Goal: Find specific page/section: Find specific page/section

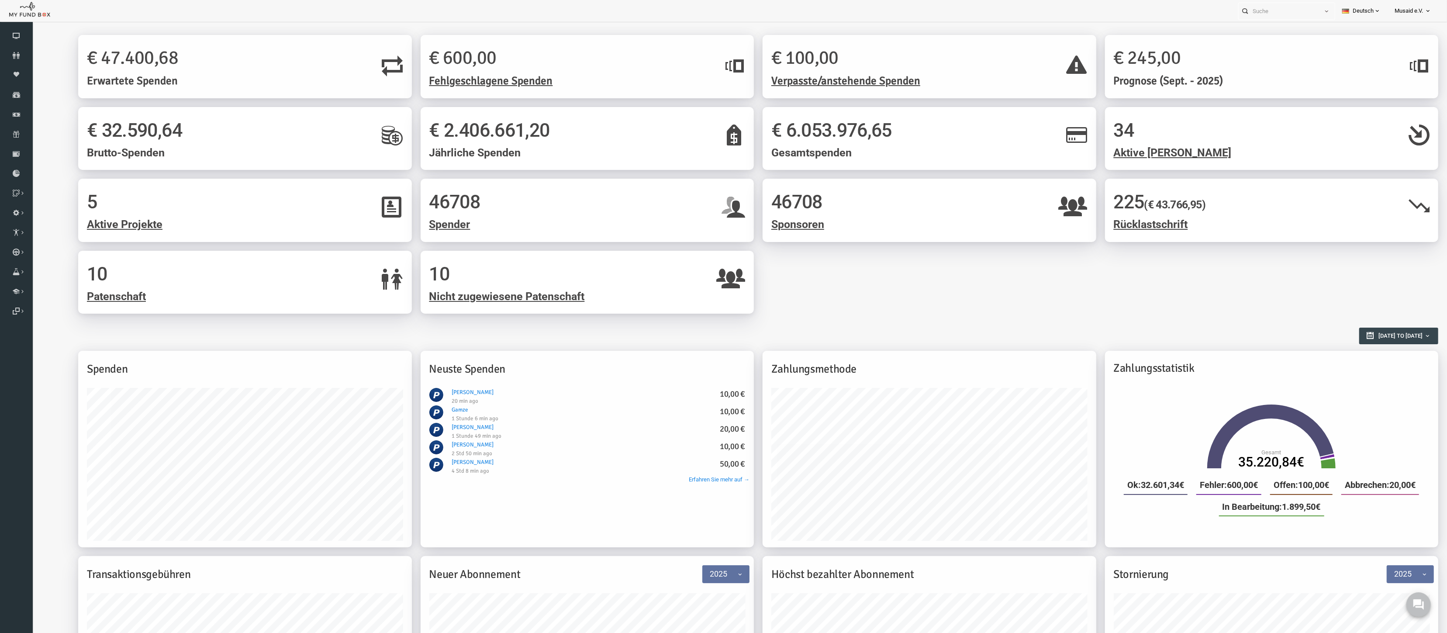
click at [1436, 603] on body "0" at bounding box center [1417, 603] width 39 height 39
click at [1431, 601] on body "0" at bounding box center [1417, 603] width 39 height 39
click at [1428, 603] on button at bounding box center [1418, 604] width 26 height 26
click at [0, 0] on link "Brunnen Liste" at bounding box center [0, 0] width 0 height 0
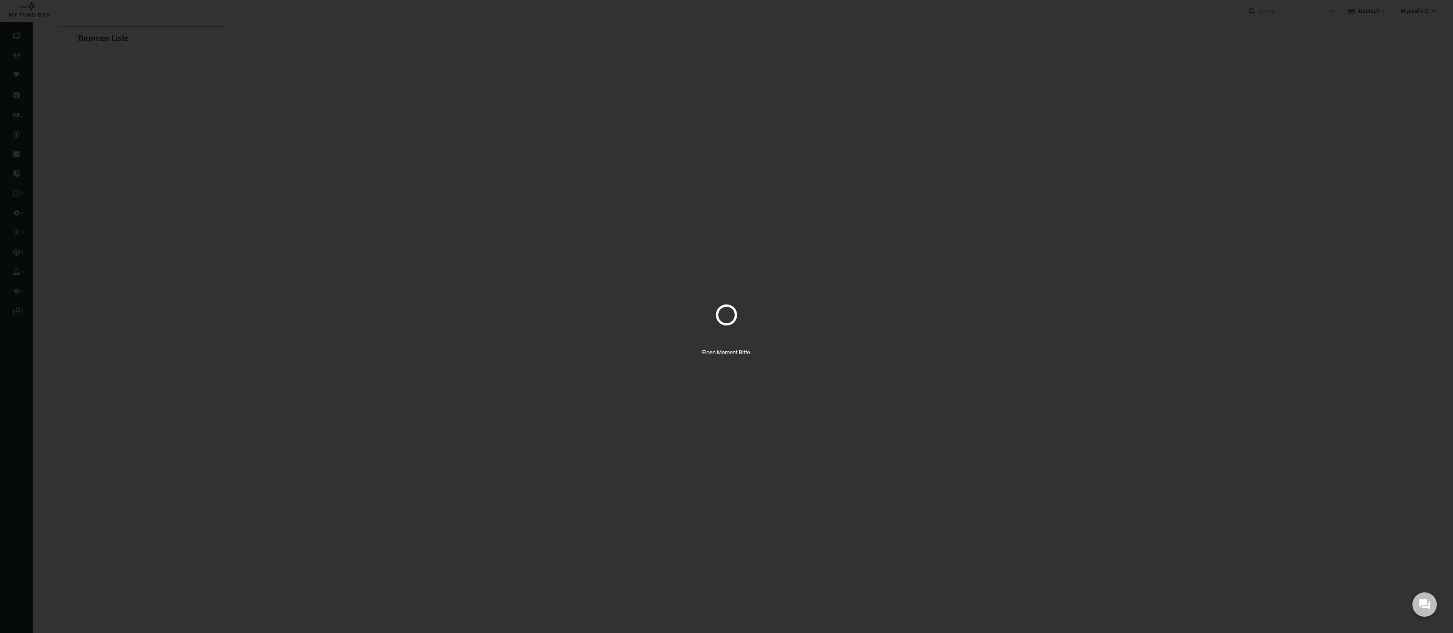
select select "100"
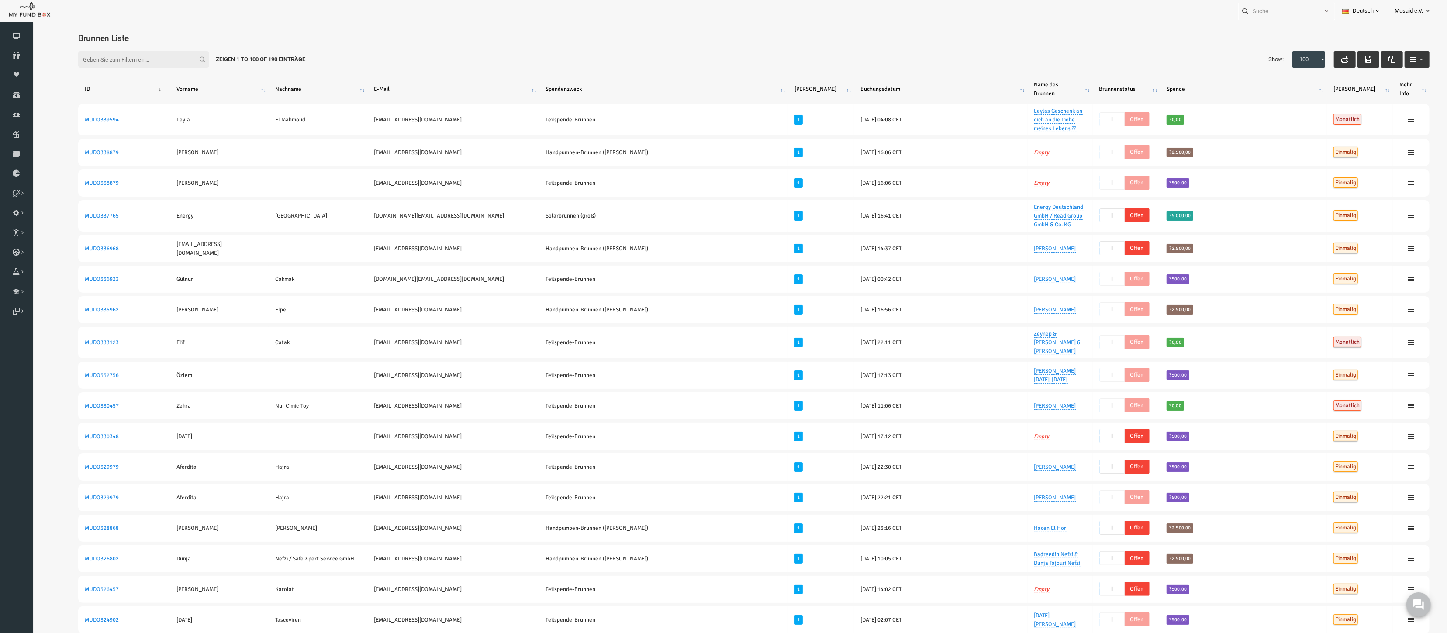
click at [25, 9] on img at bounding box center [30, 9] width 42 height 17
